Goal: Task Accomplishment & Management: Use online tool/utility

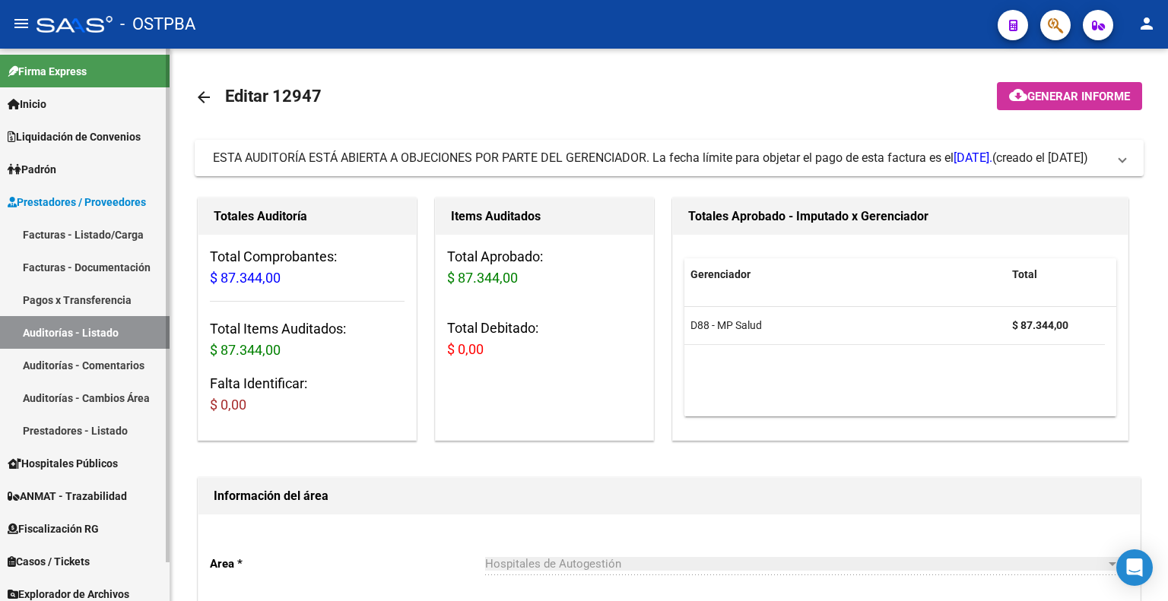
click at [46, 103] on span "Inicio" at bounding box center [27, 104] width 39 height 17
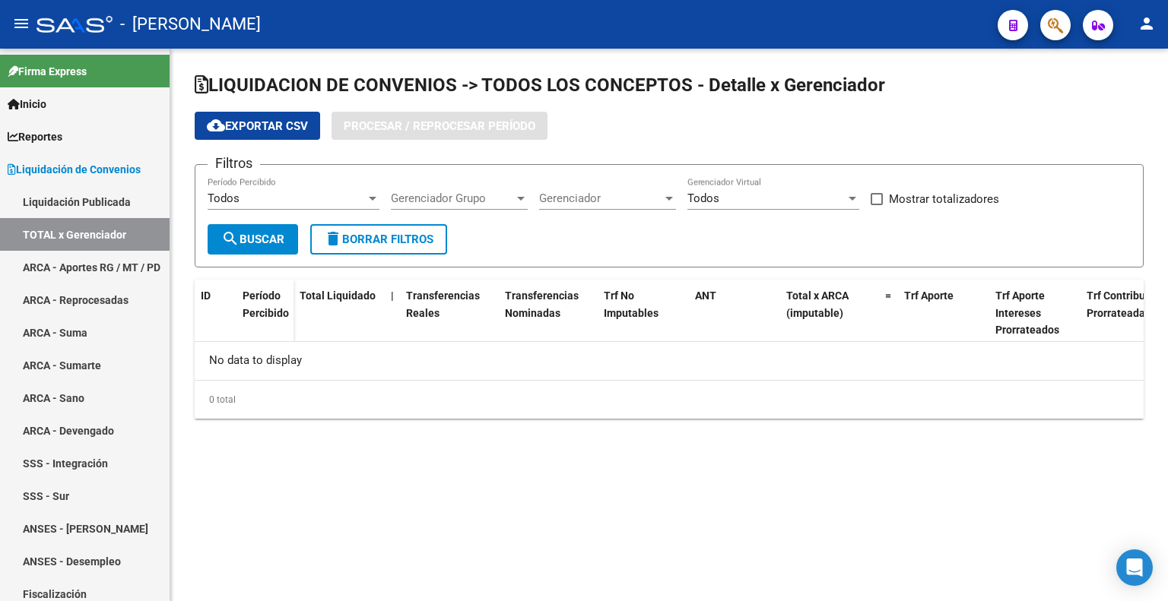
checkbox input "true"
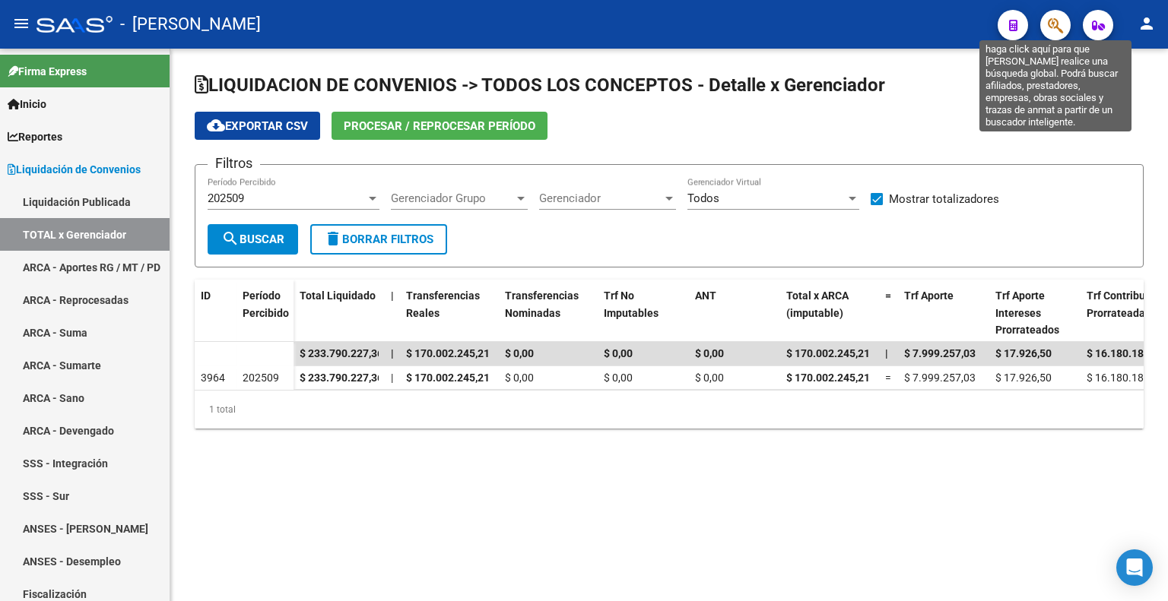
click at [1051, 25] on icon "button" at bounding box center [1055, 25] width 15 height 17
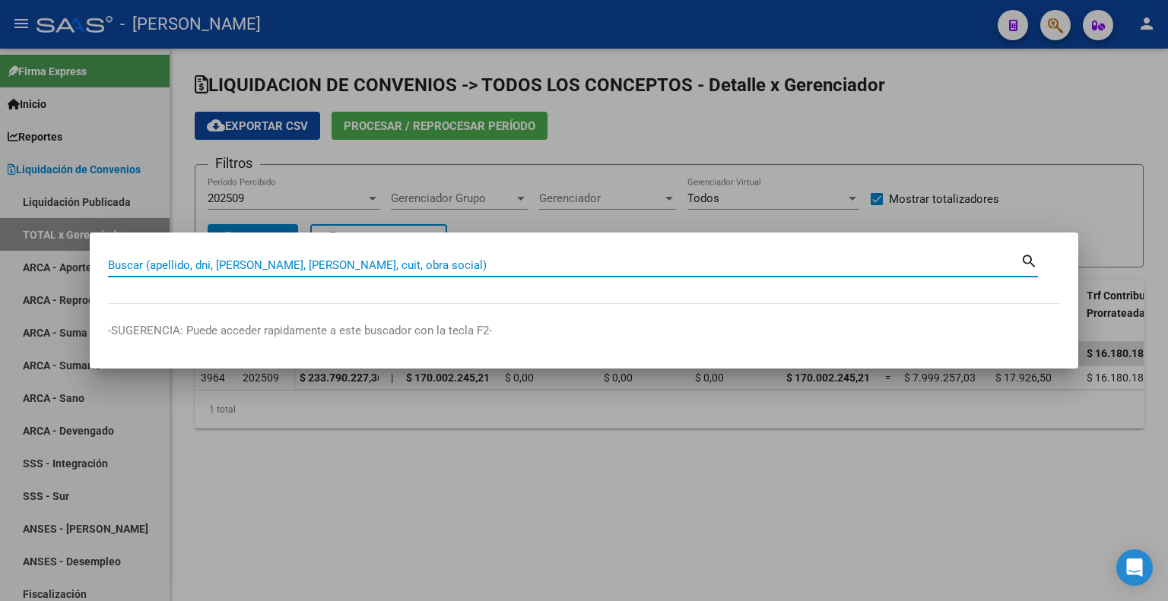
click at [259, 262] on input "Buscar (apellido, dni, [PERSON_NAME], [PERSON_NAME], cuit, obra social)" at bounding box center [564, 266] width 912 height 14
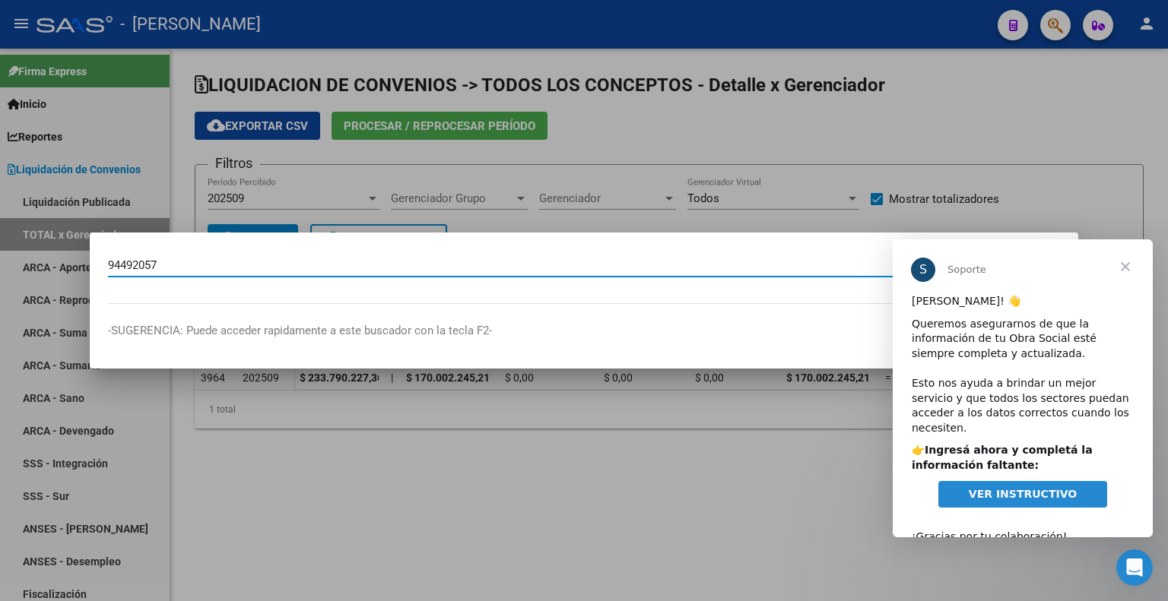
type input "94492057"
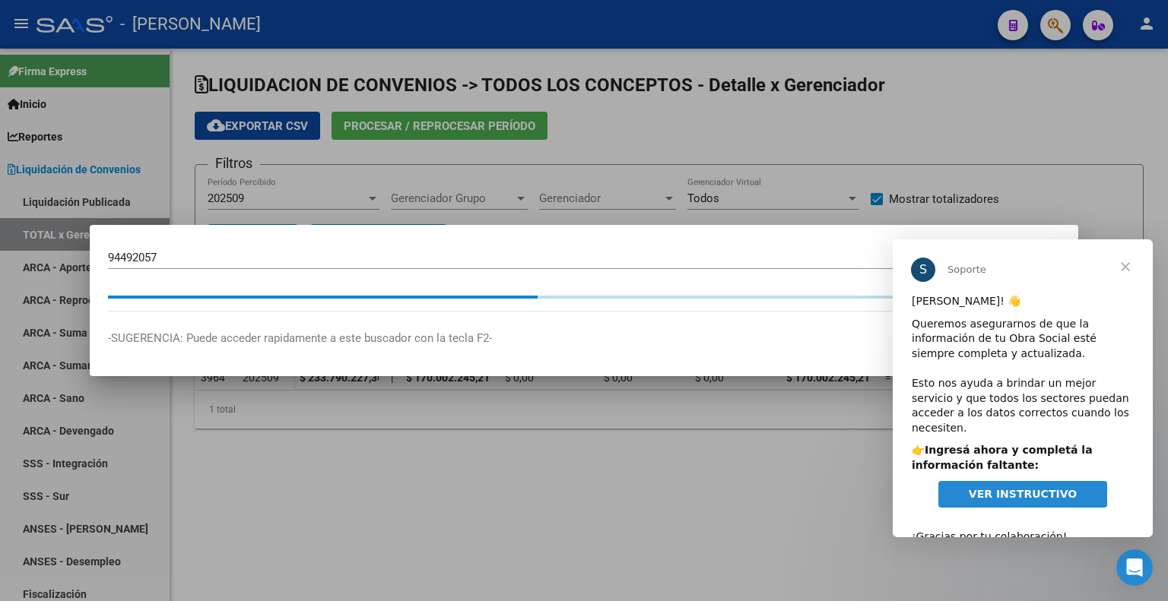
click at [1124, 266] on span "Cerrar" at bounding box center [1125, 267] width 55 height 55
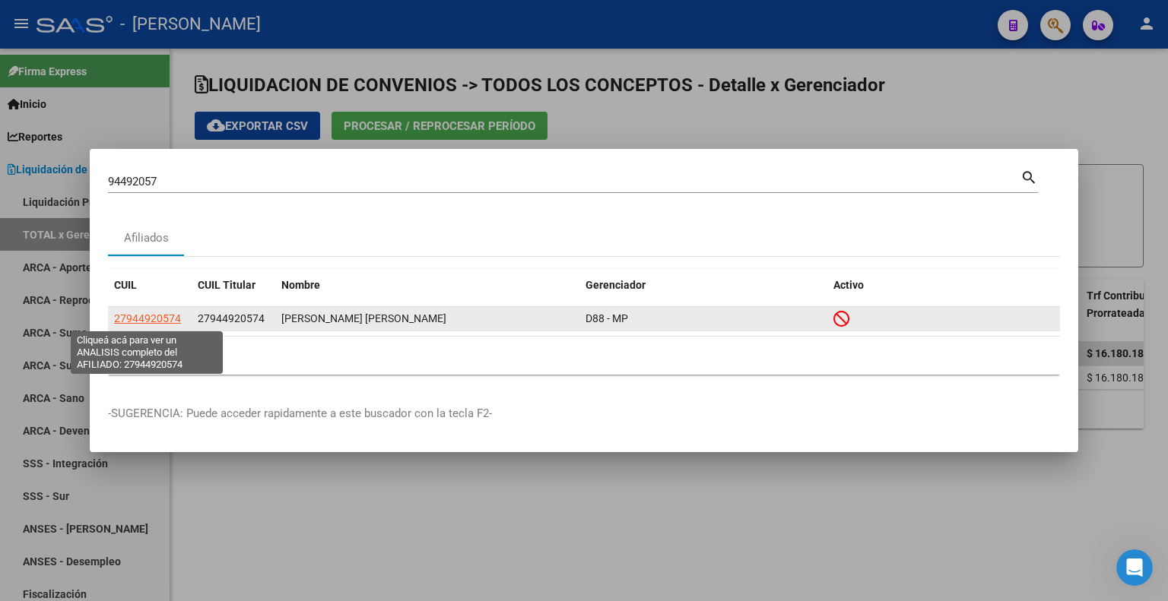
click at [136, 316] on span "27944920574" at bounding box center [147, 319] width 67 height 12
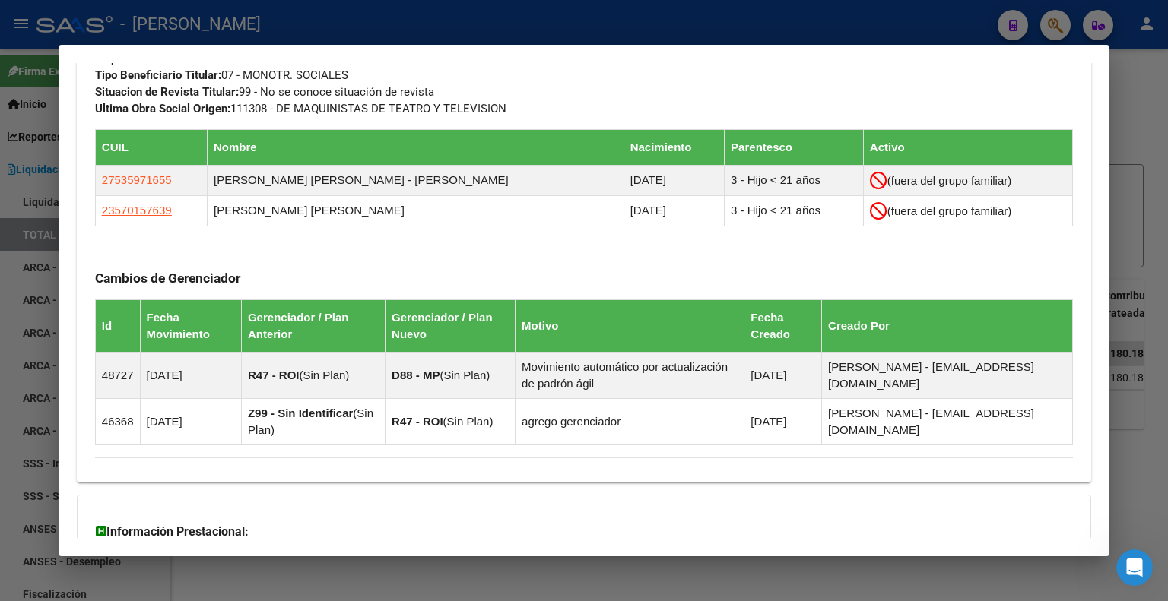
scroll to position [836, 0]
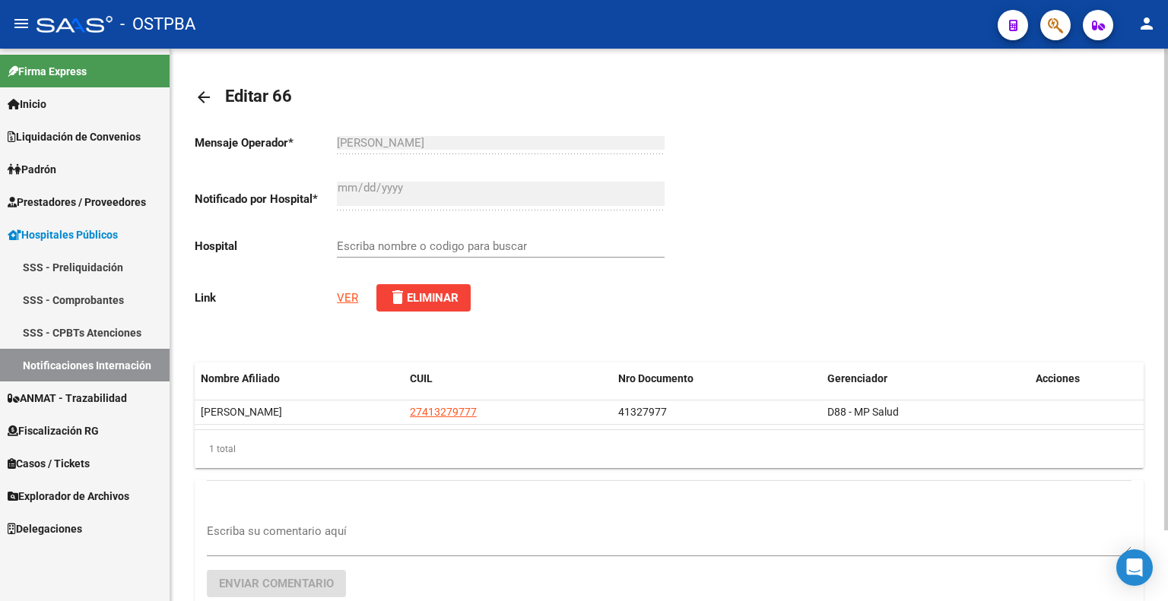
type input "ZONAL [PERSON_NAME]."
click at [352, 300] on link "VER" at bounding box center [347, 298] width 21 height 14
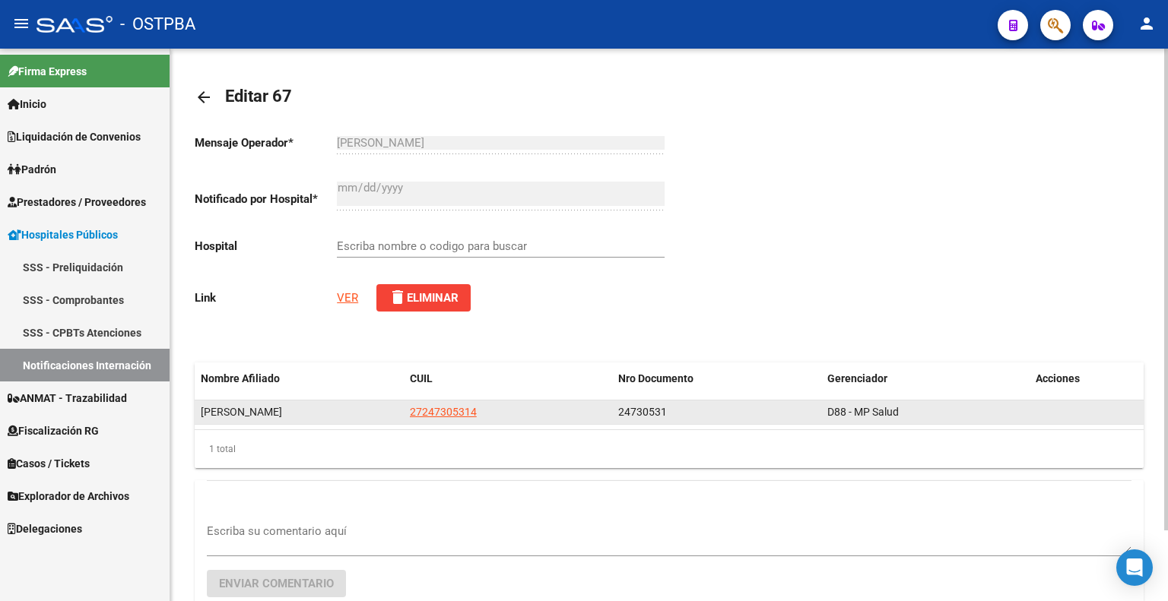
type input "HOSPITAL DE PEDIATRIA S.A.M.I.C. PROFESOR [PERSON_NAME][GEOGRAPHIC_DATA]"
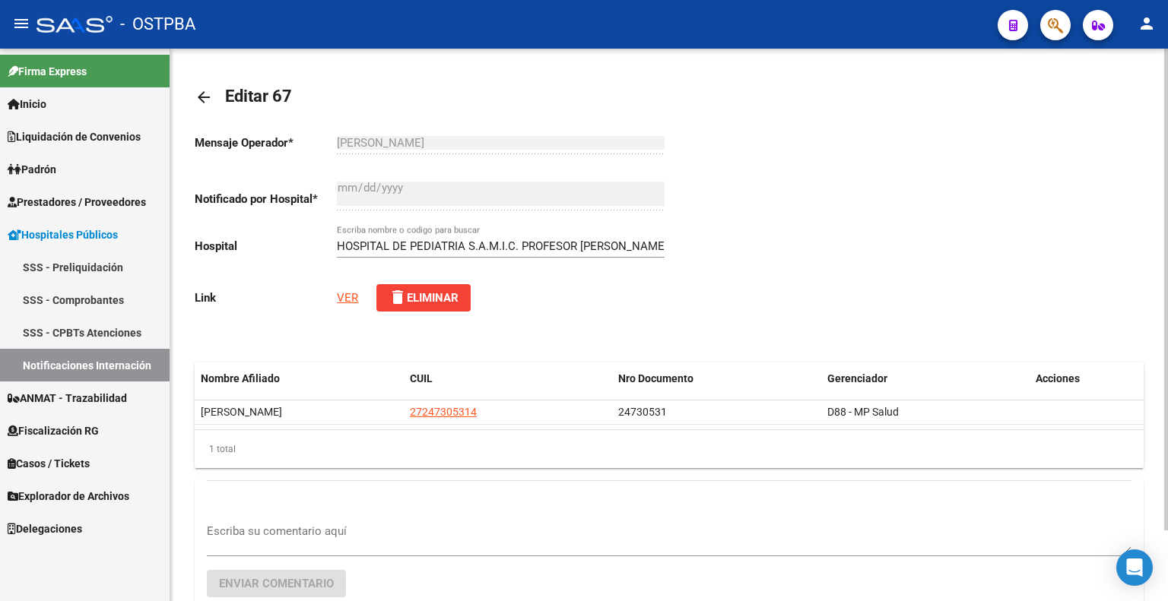
click at [347, 297] on link "VER" at bounding box center [347, 298] width 21 height 14
click at [1066, 27] on button "button" at bounding box center [1055, 25] width 30 height 30
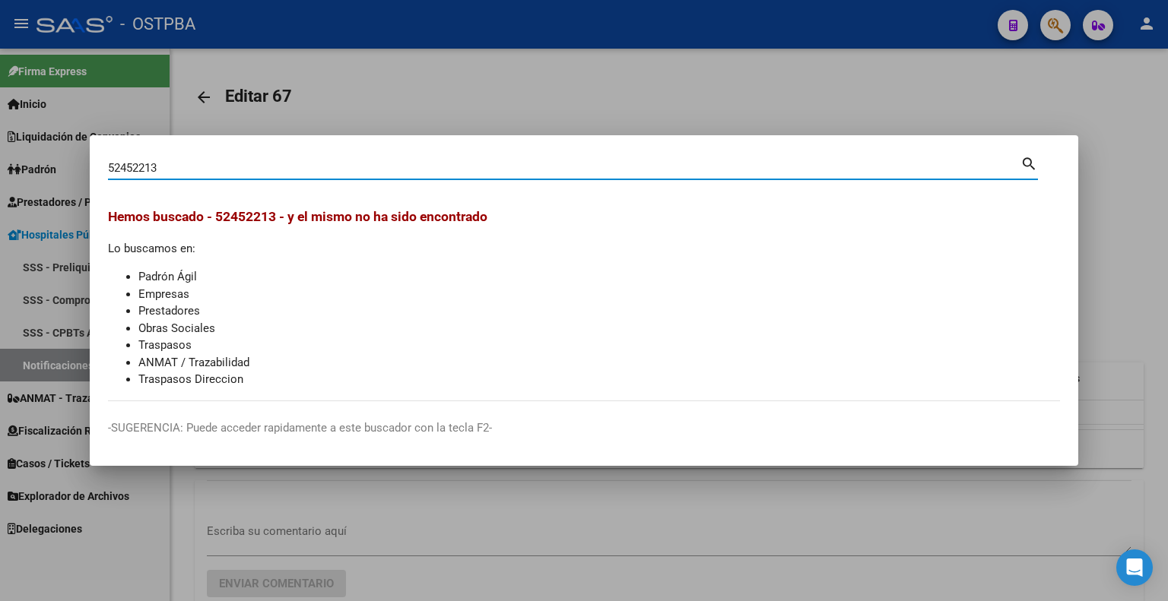
click at [121, 174] on input "52452213" at bounding box center [564, 168] width 912 height 14
type input "24730531"
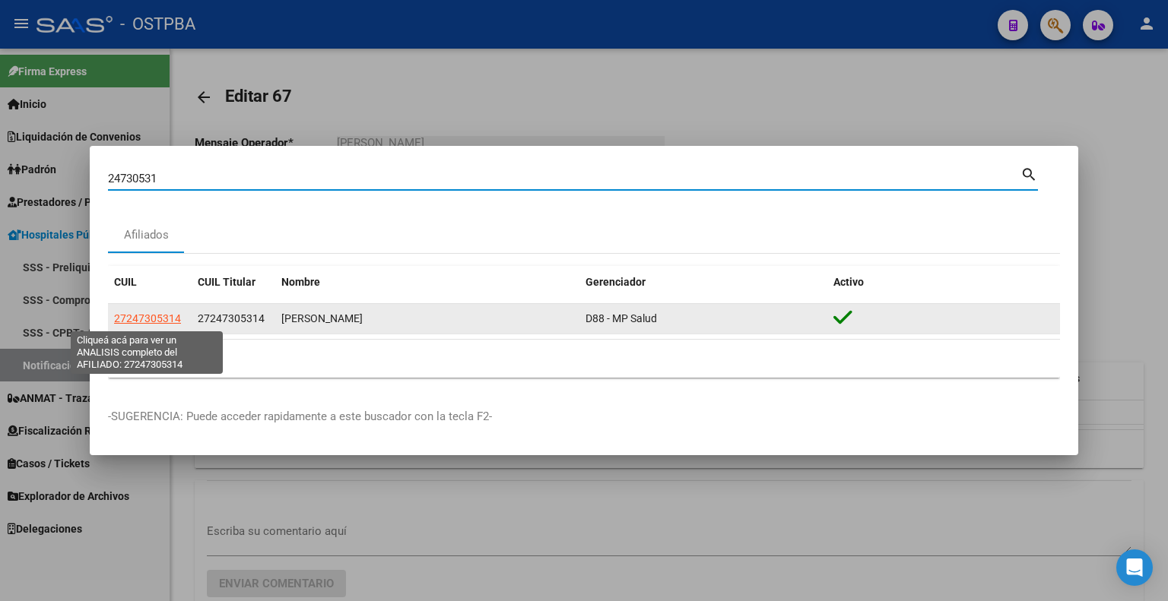
click at [134, 320] on span "27247305314" at bounding box center [147, 319] width 67 height 12
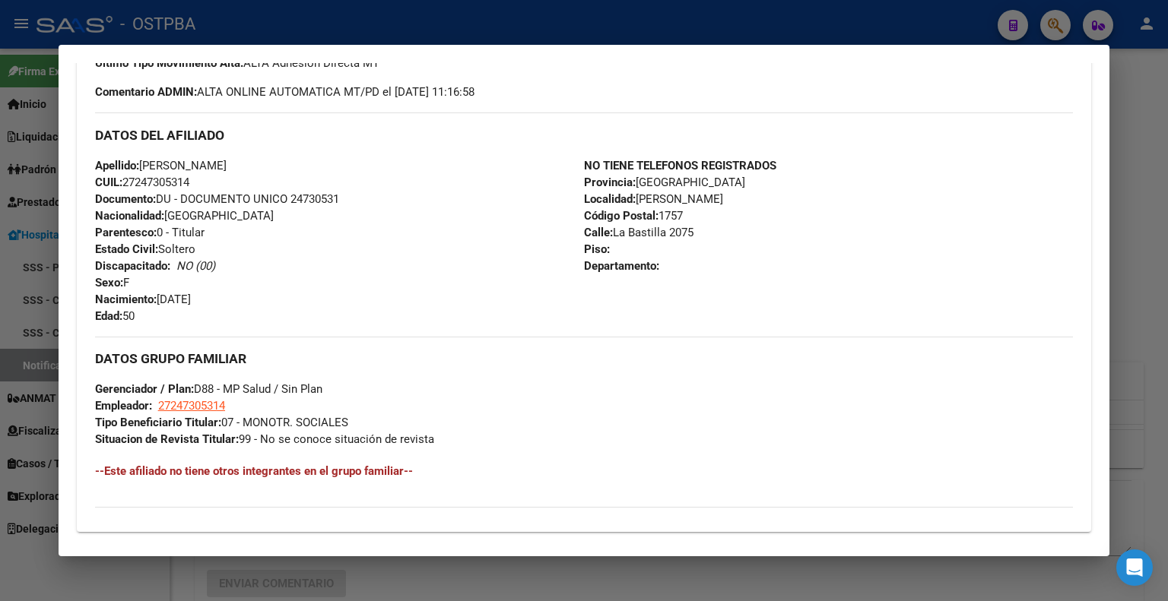
scroll to position [648, 0]
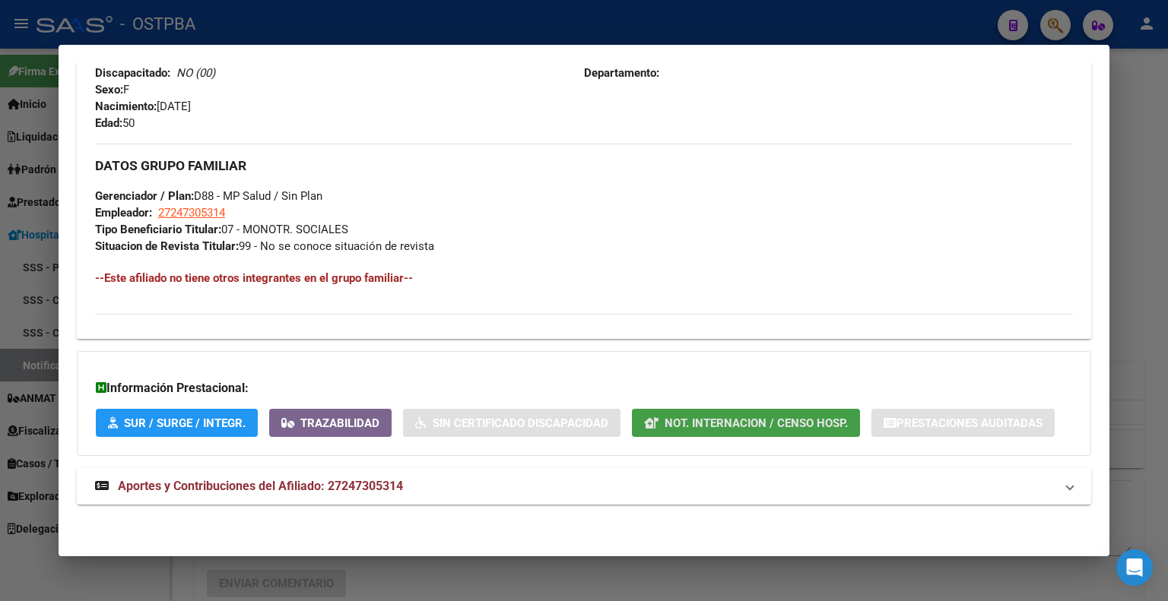
click at [738, 425] on span "Not. Internacion / Censo Hosp." at bounding box center [756, 424] width 183 height 14
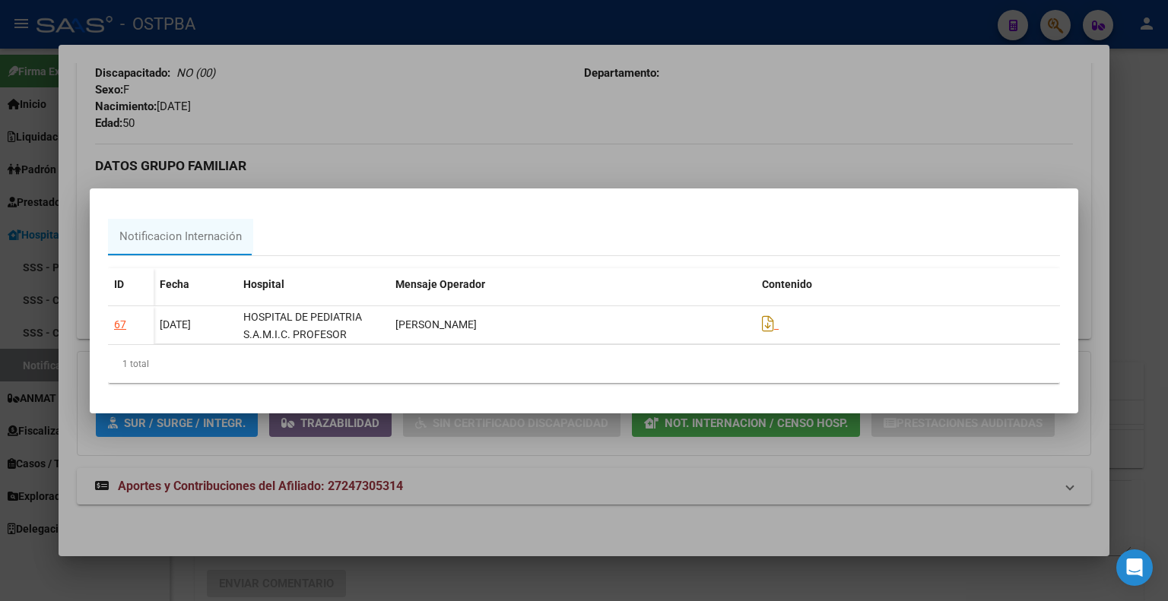
click at [861, 170] on div at bounding box center [584, 300] width 1168 height 601
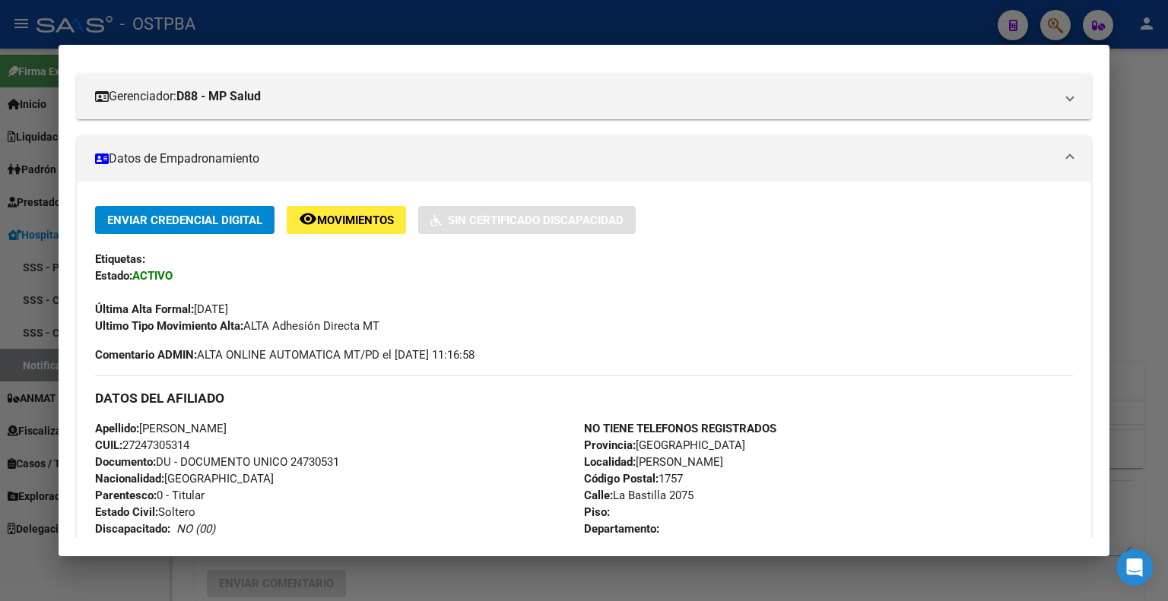
scroll to position [0, 0]
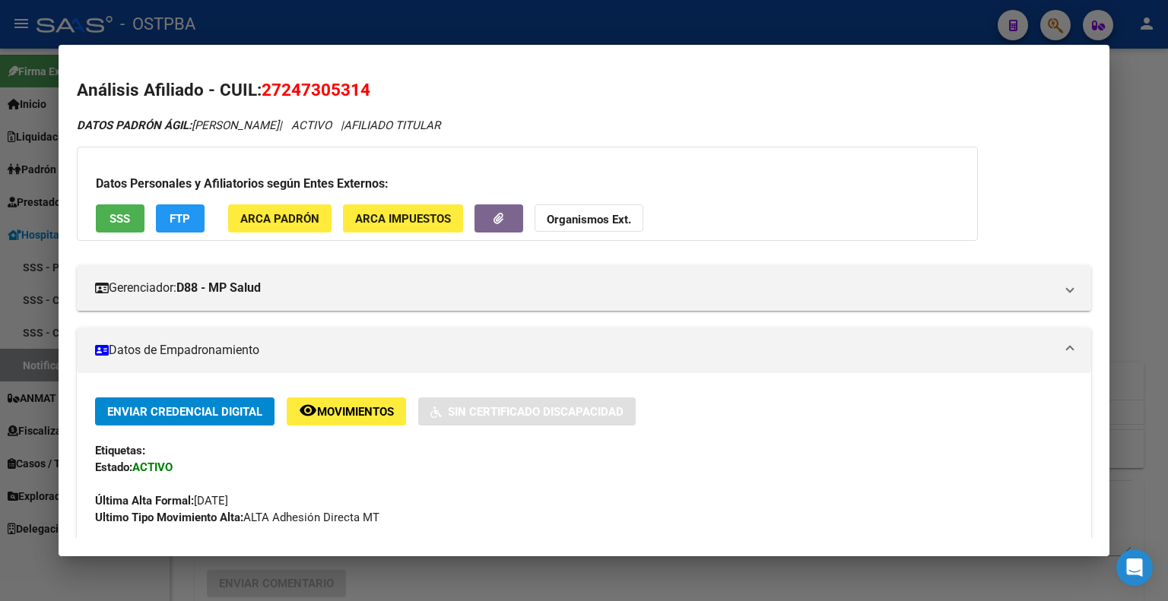
drag, startPoint x: 380, startPoint y: 87, endPoint x: 265, endPoint y: 87, distance: 115.6
click at [265, 87] on h2 "Análisis Afiliado - CUIL: 27247305314" at bounding box center [584, 91] width 1014 height 26
copy span "27247305314"
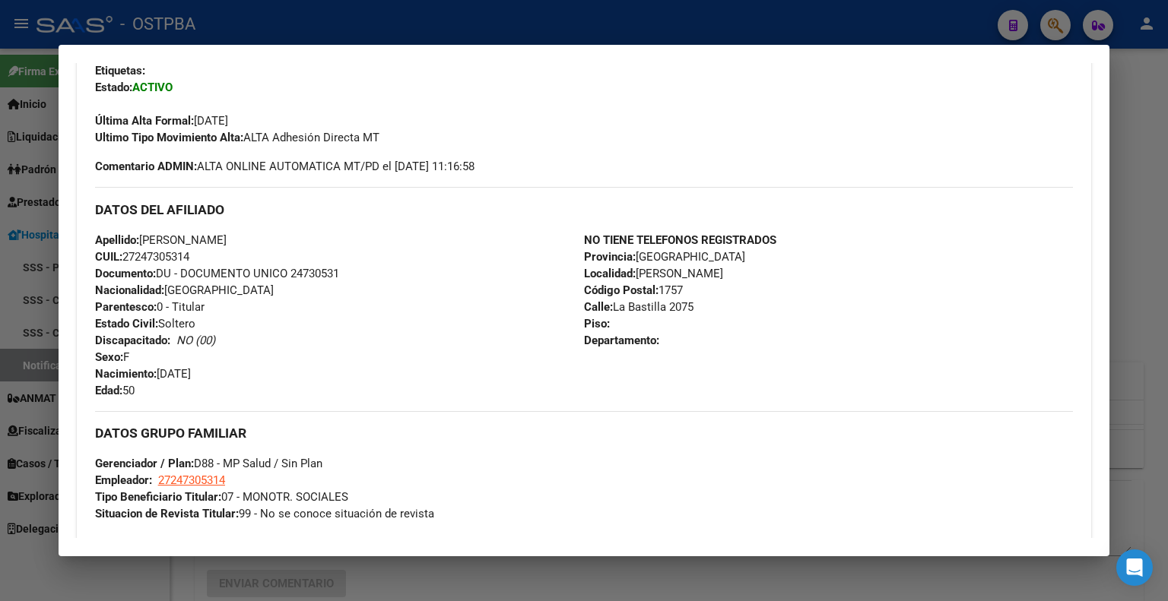
scroll to position [304, 0]
